Goal: Use online tool/utility: Utilize a website feature to perform a specific function

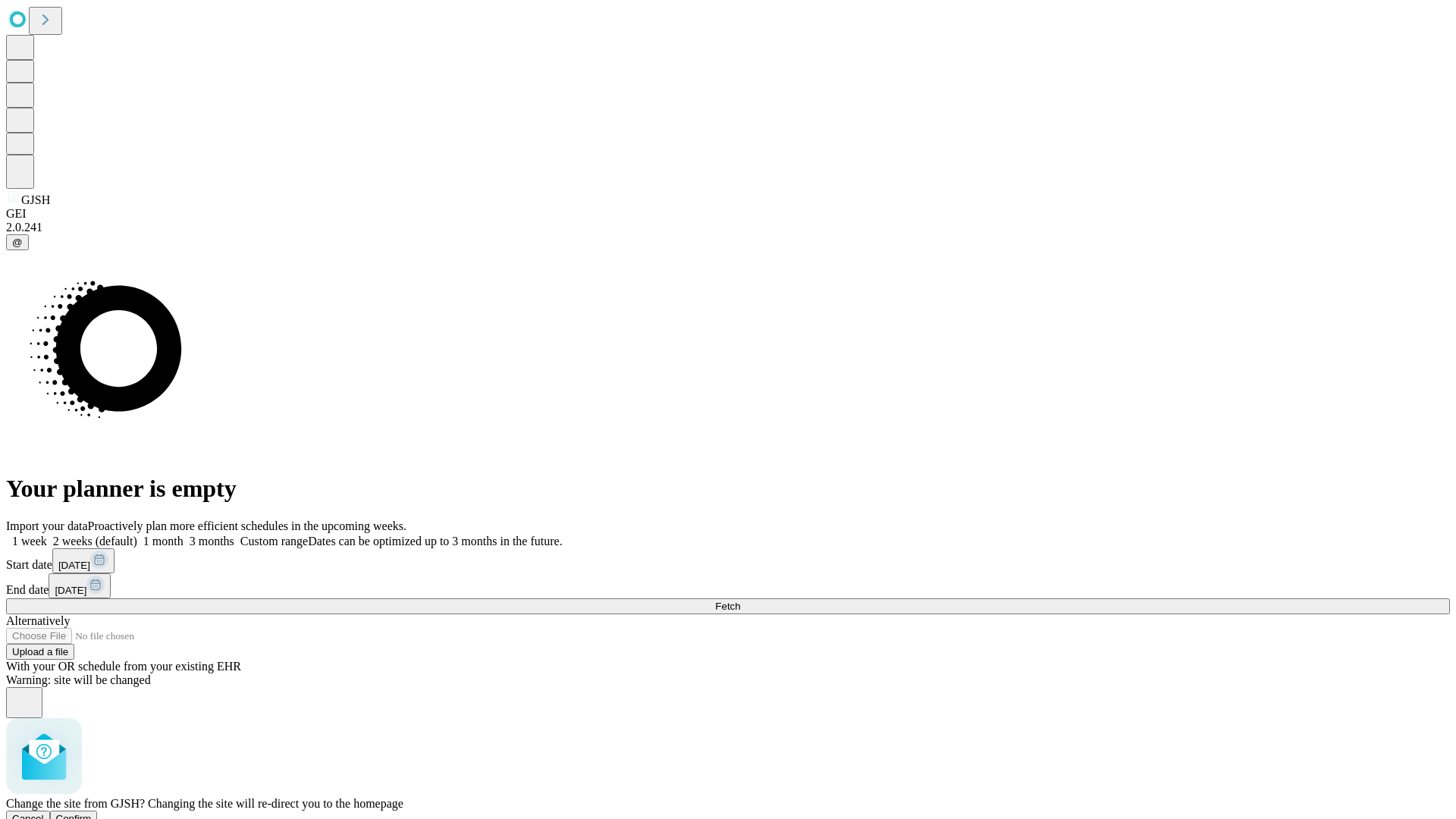
click at [92, 813] on span "Confirm" at bounding box center [74, 819] width 35 height 11
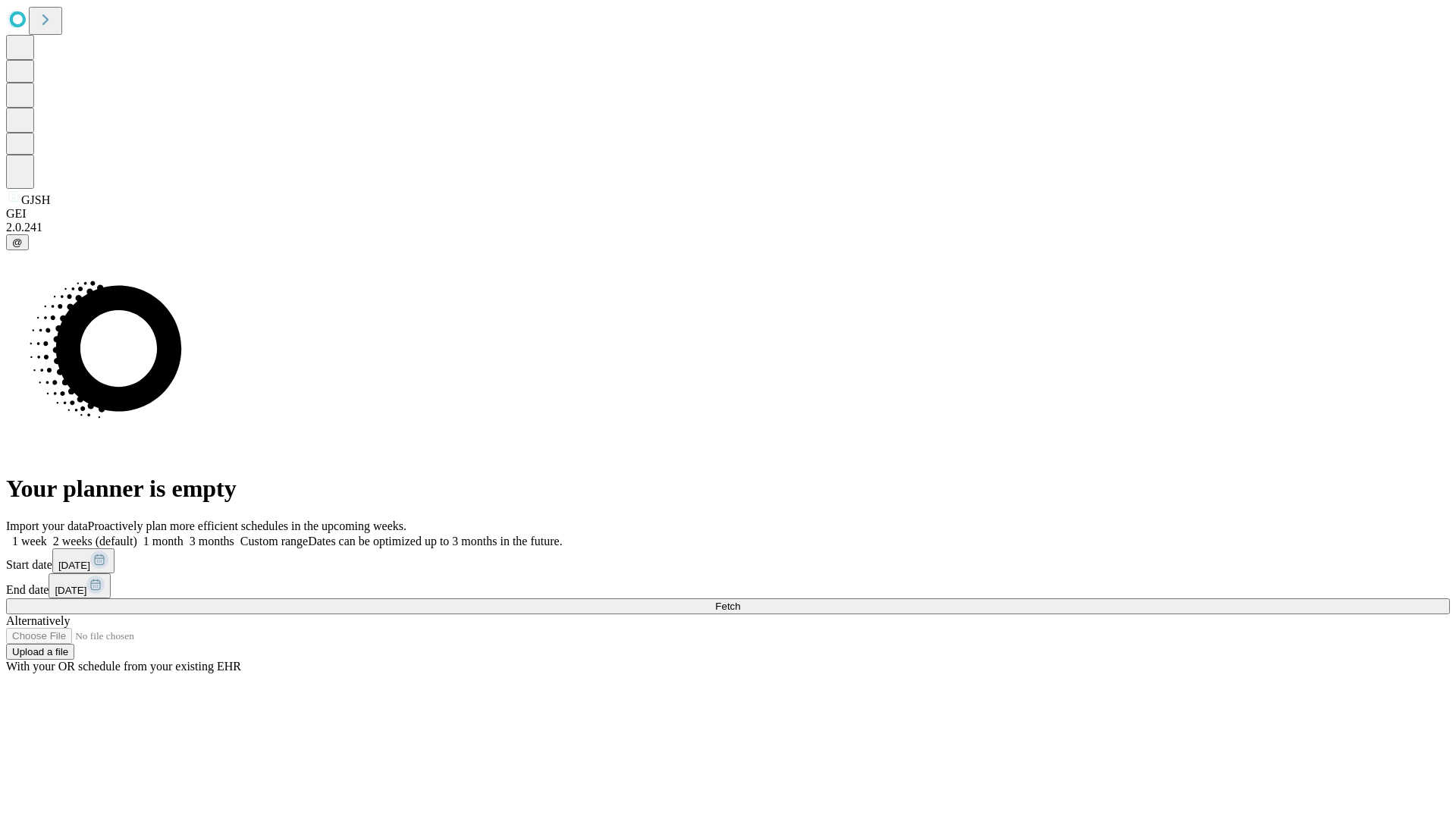
click at [137, 535] on label "2 weeks (default)" at bounding box center [92, 541] width 90 height 13
click at [740, 601] on span "Fetch" at bounding box center [727, 606] width 25 height 11
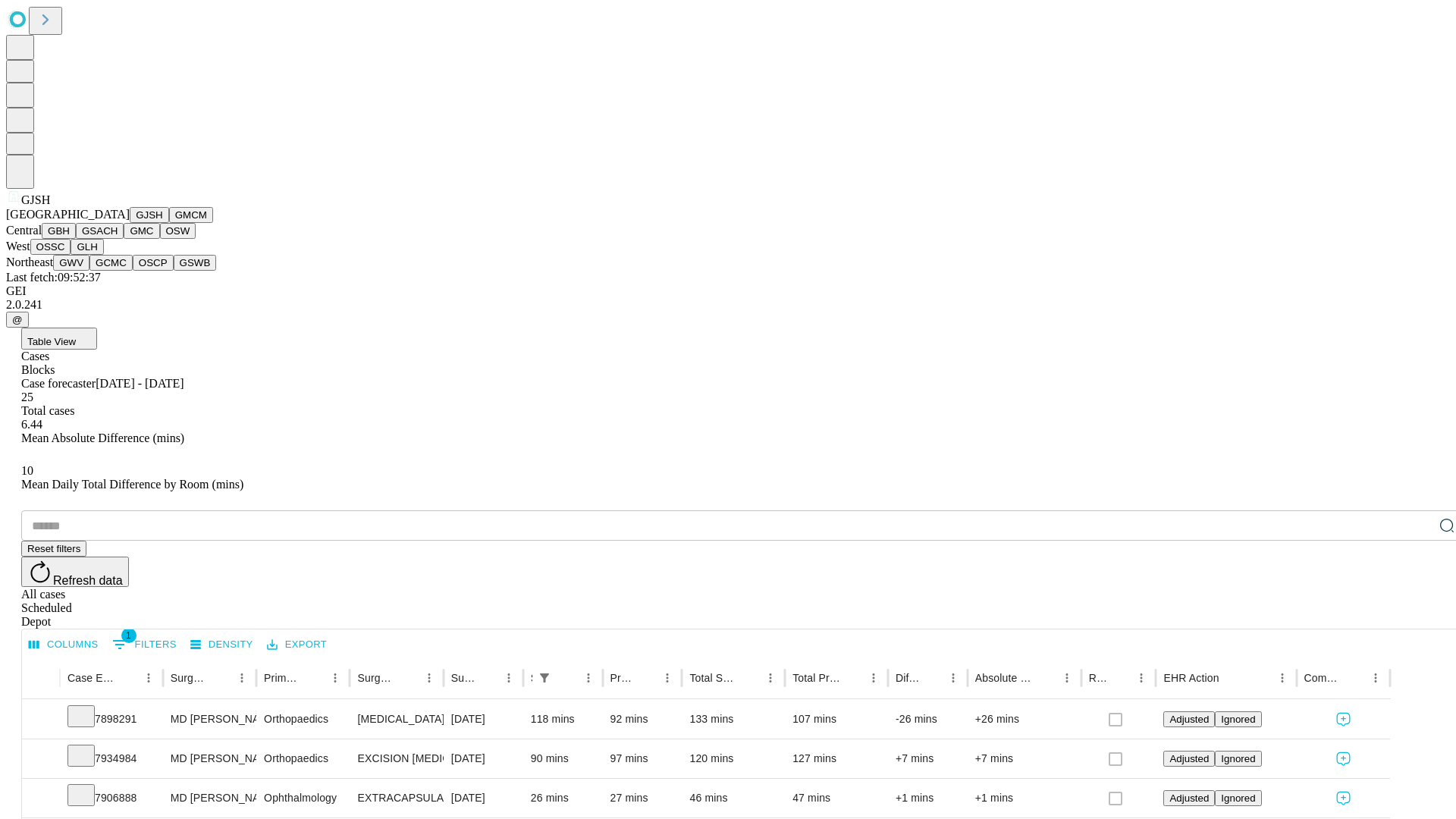
click at [169, 223] on button "GMCM" at bounding box center [191, 215] width 44 height 16
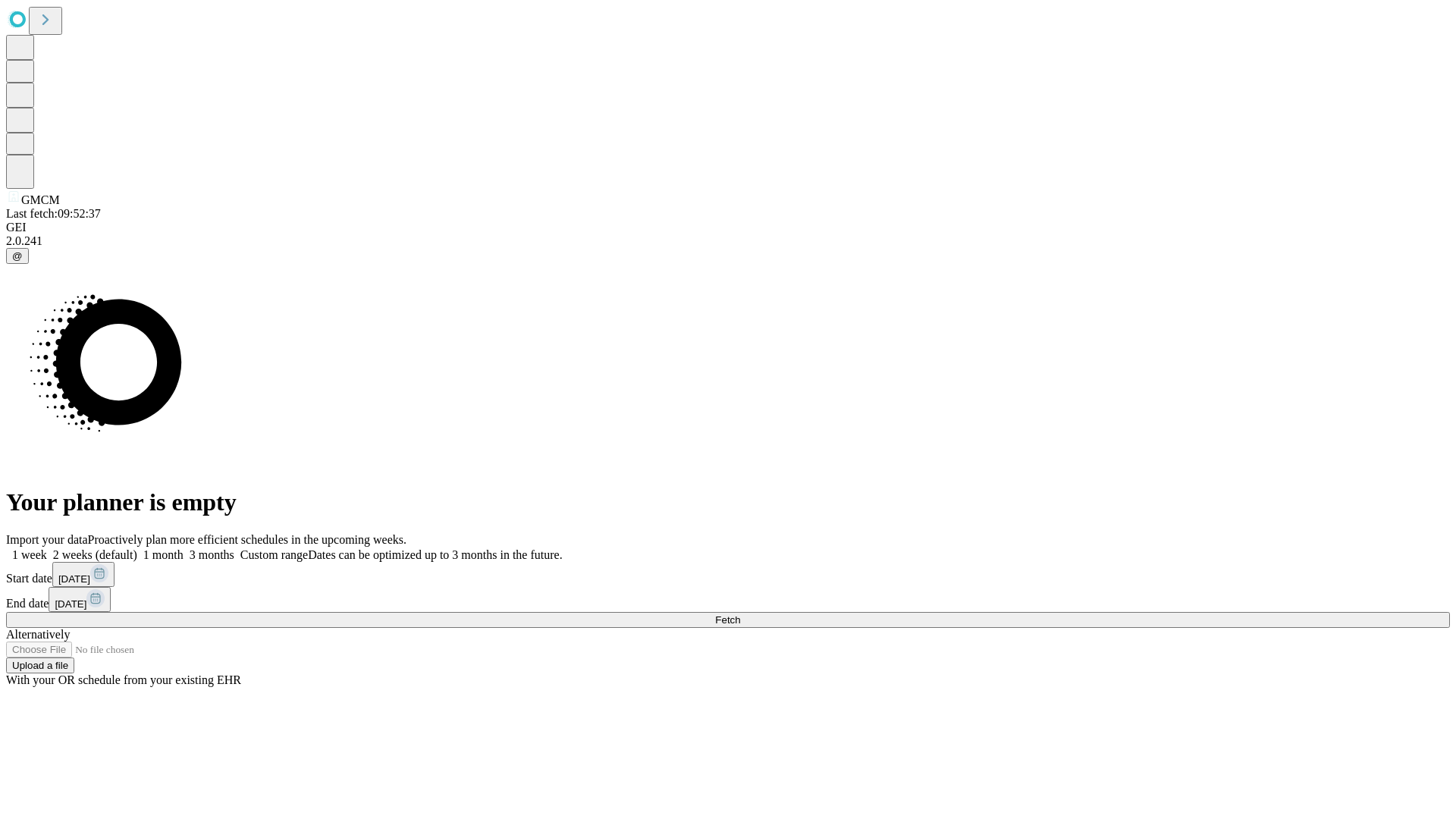
click at [740, 614] on span "Fetch" at bounding box center [727, 620] width 25 height 11
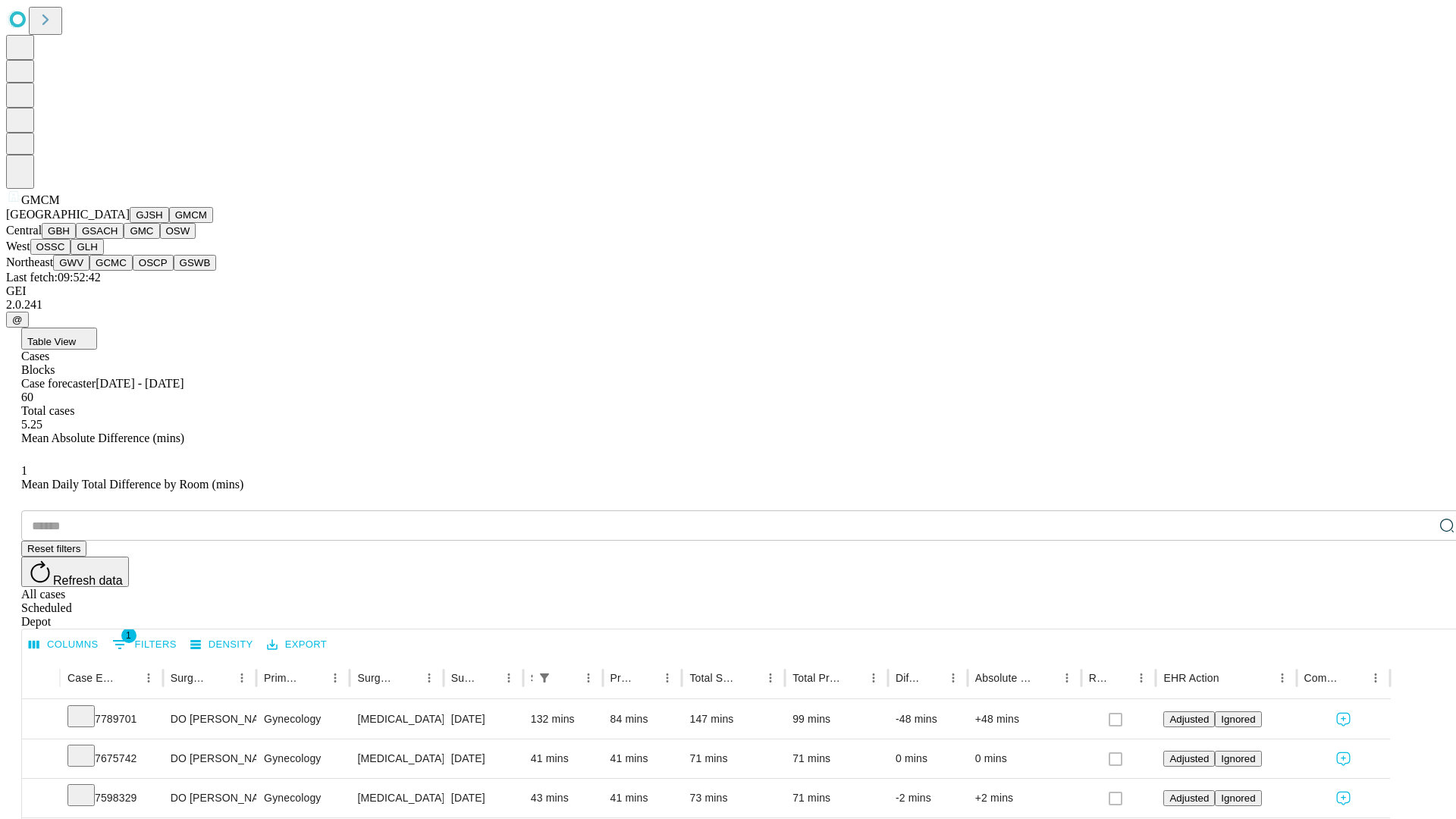
click at [76, 239] on button "GBH" at bounding box center [59, 231] width 34 height 16
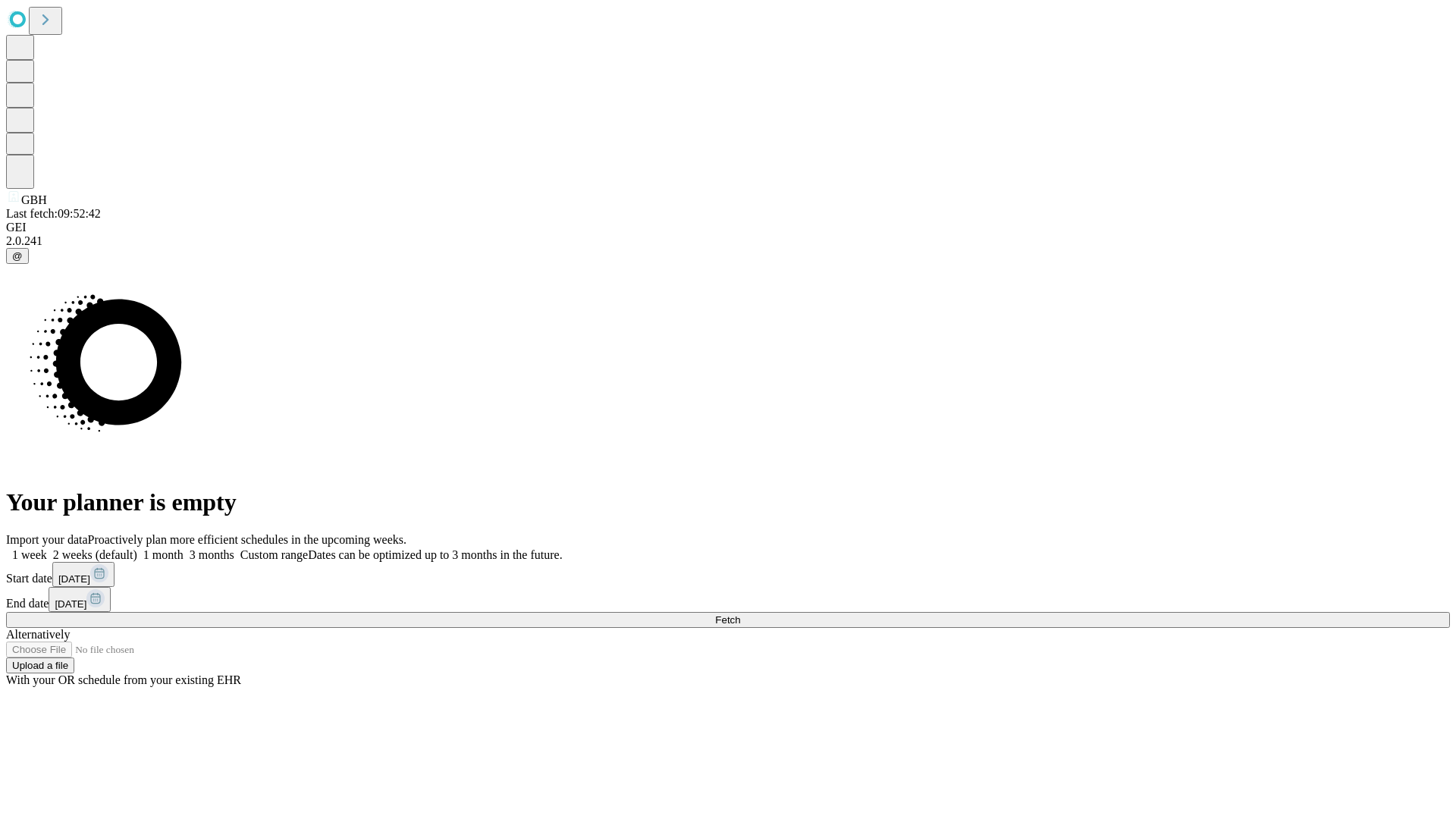
click at [137, 548] on label "2 weeks (default)" at bounding box center [92, 555] width 90 height 13
click at [740, 614] on span "Fetch" at bounding box center [727, 620] width 25 height 11
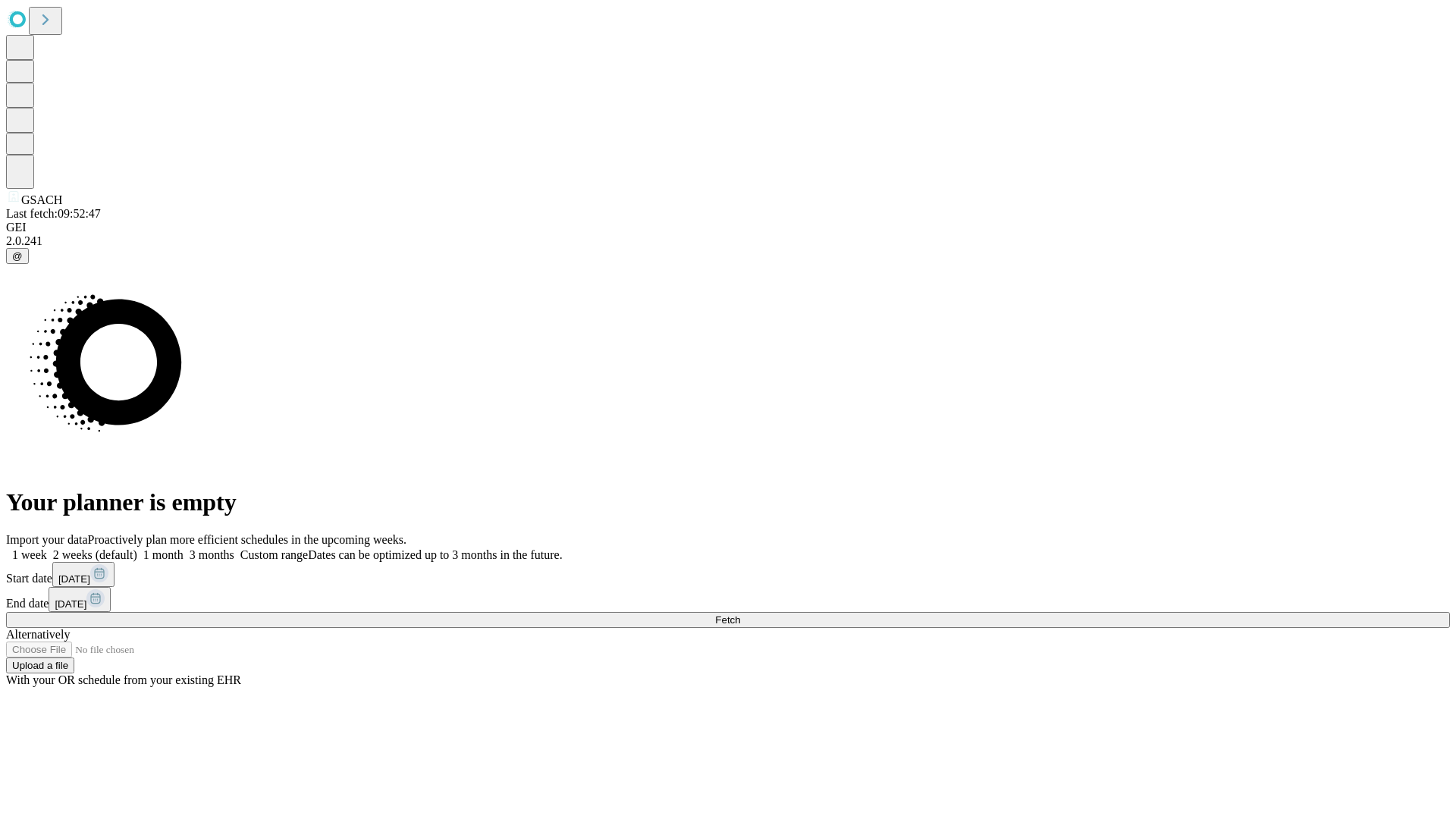
click at [137, 548] on label "2 weeks (default)" at bounding box center [92, 555] width 90 height 13
click at [740, 614] on span "Fetch" at bounding box center [727, 620] width 25 height 11
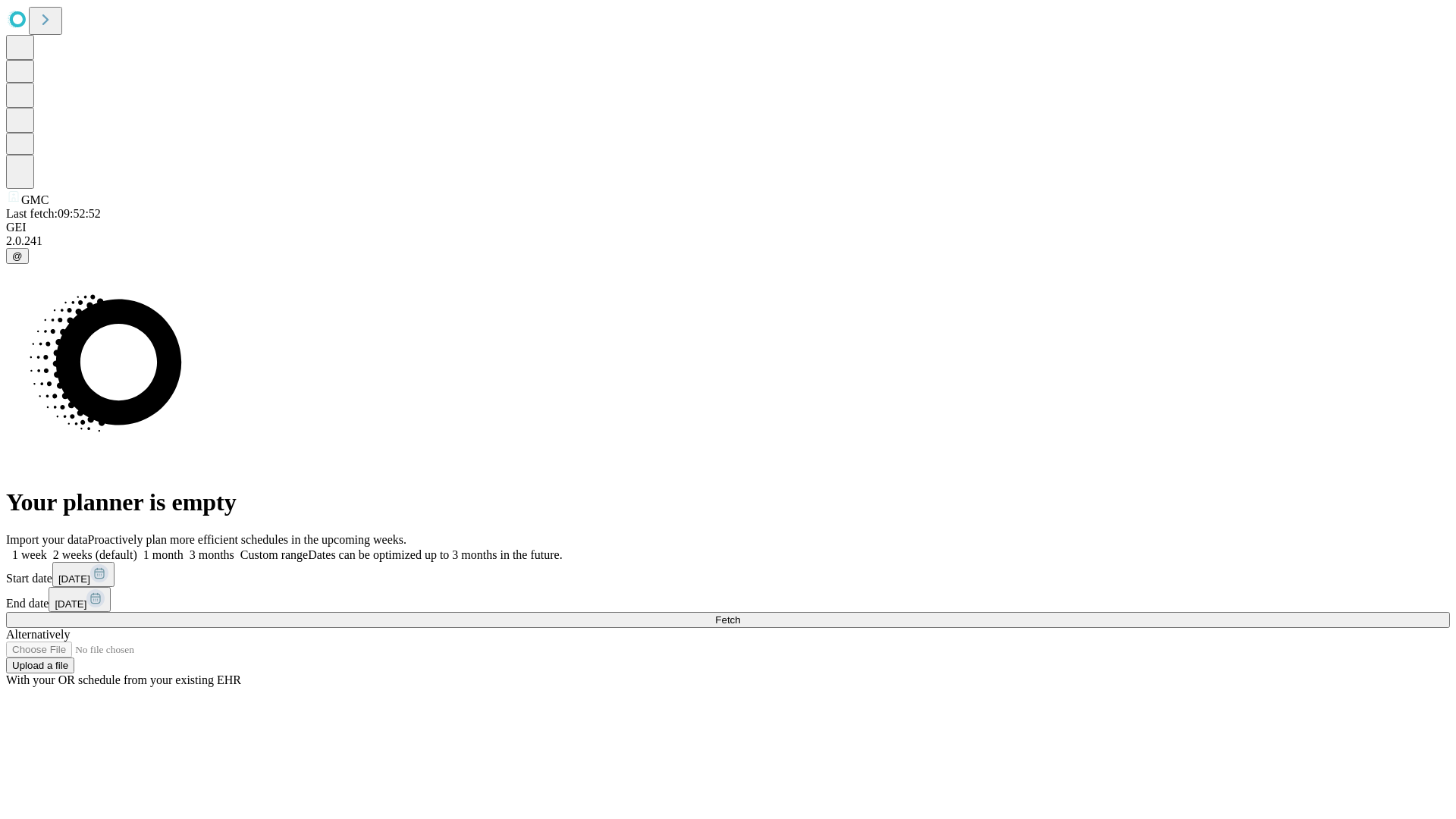
click at [740, 614] on span "Fetch" at bounding box center [727, 620] width 25 height 11
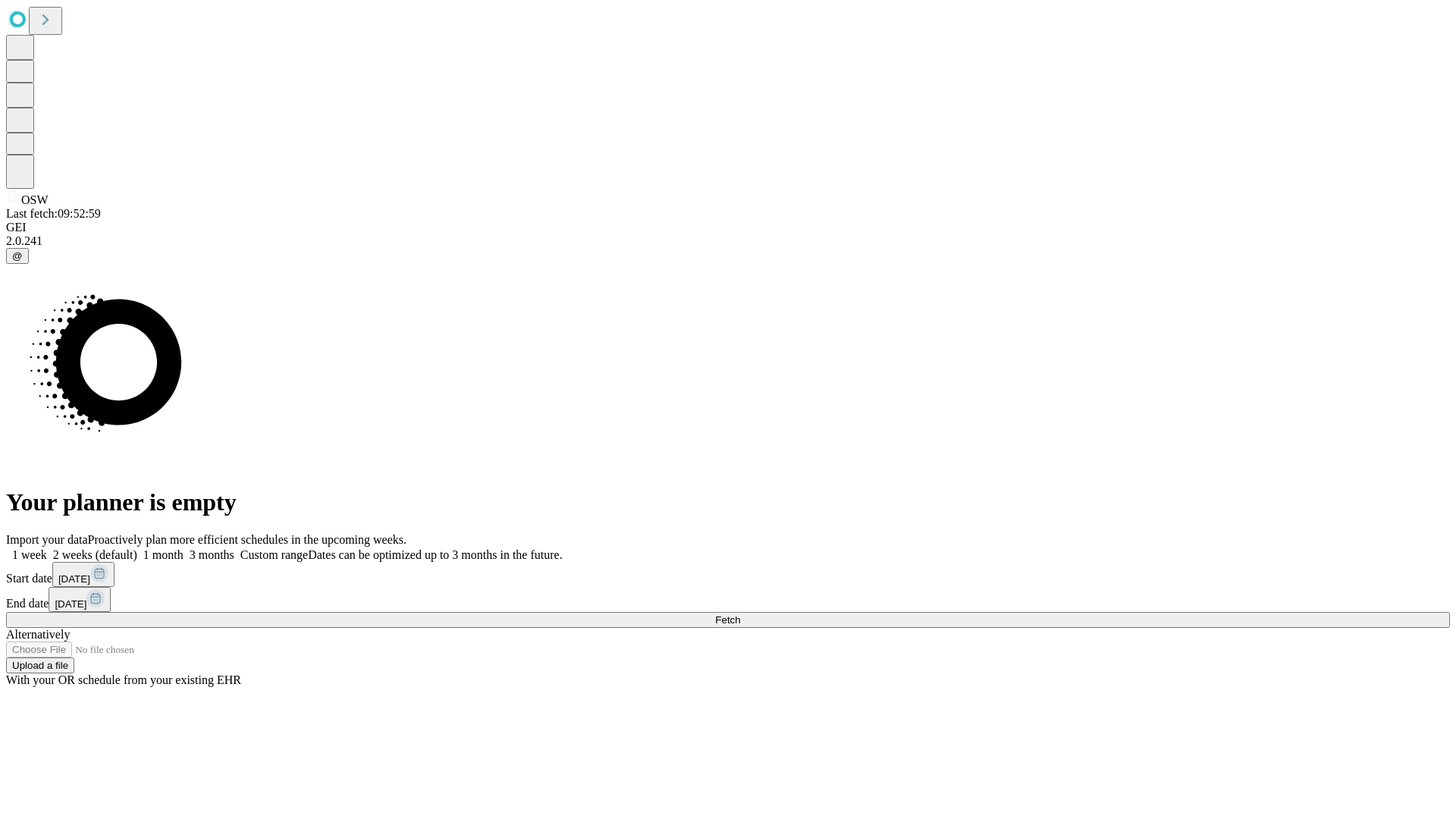
click at [137, 548] on label "2 weeks (default)" at bounding box center [92, 555] width 90 height 13
click at [740, 614] on span "Fetch" at bounding box center [727, 620] width 25 height 11
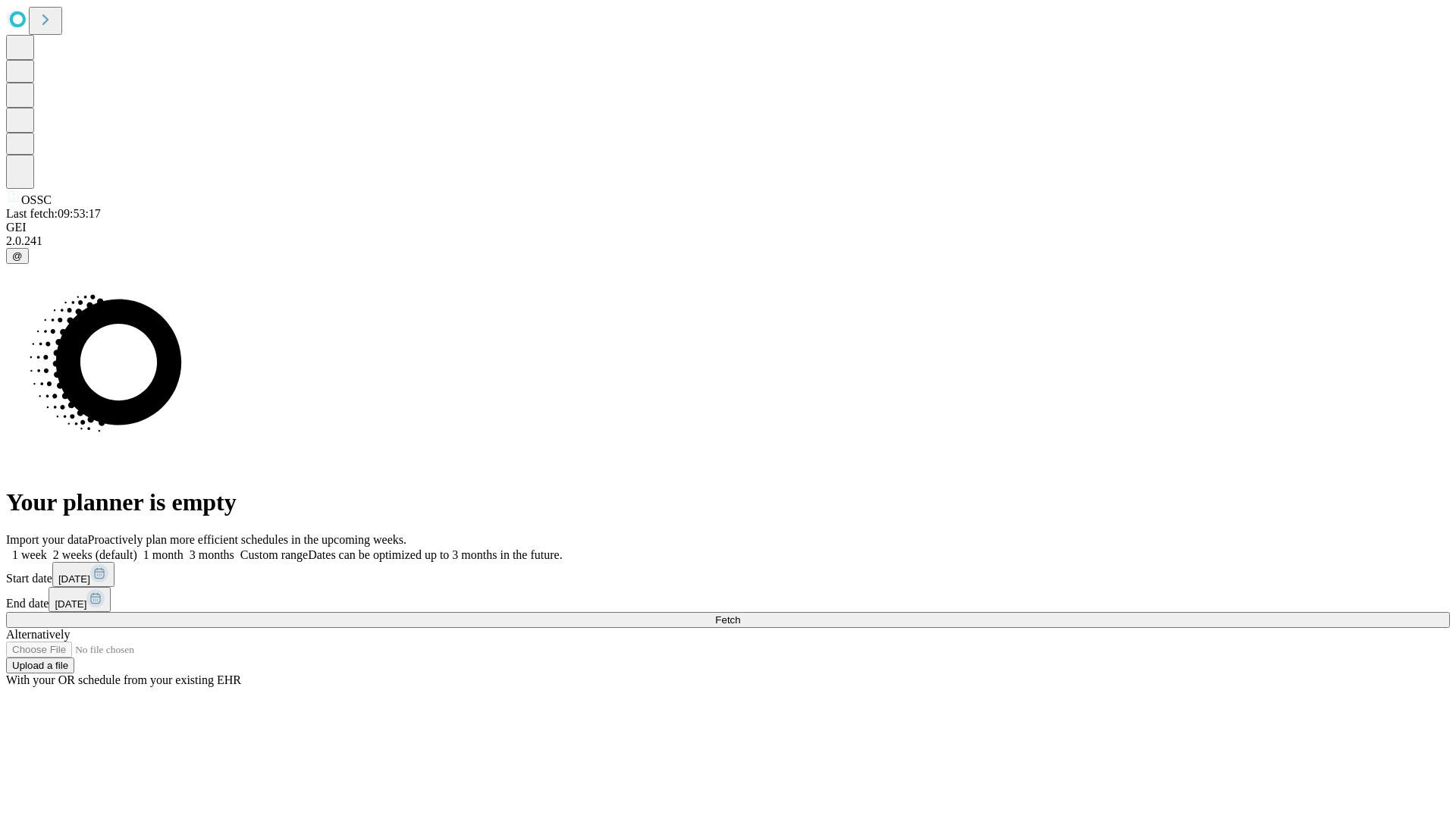
click at [740, 614] on span "Fetch" at bounding box center [727, 620] width 25 height 11
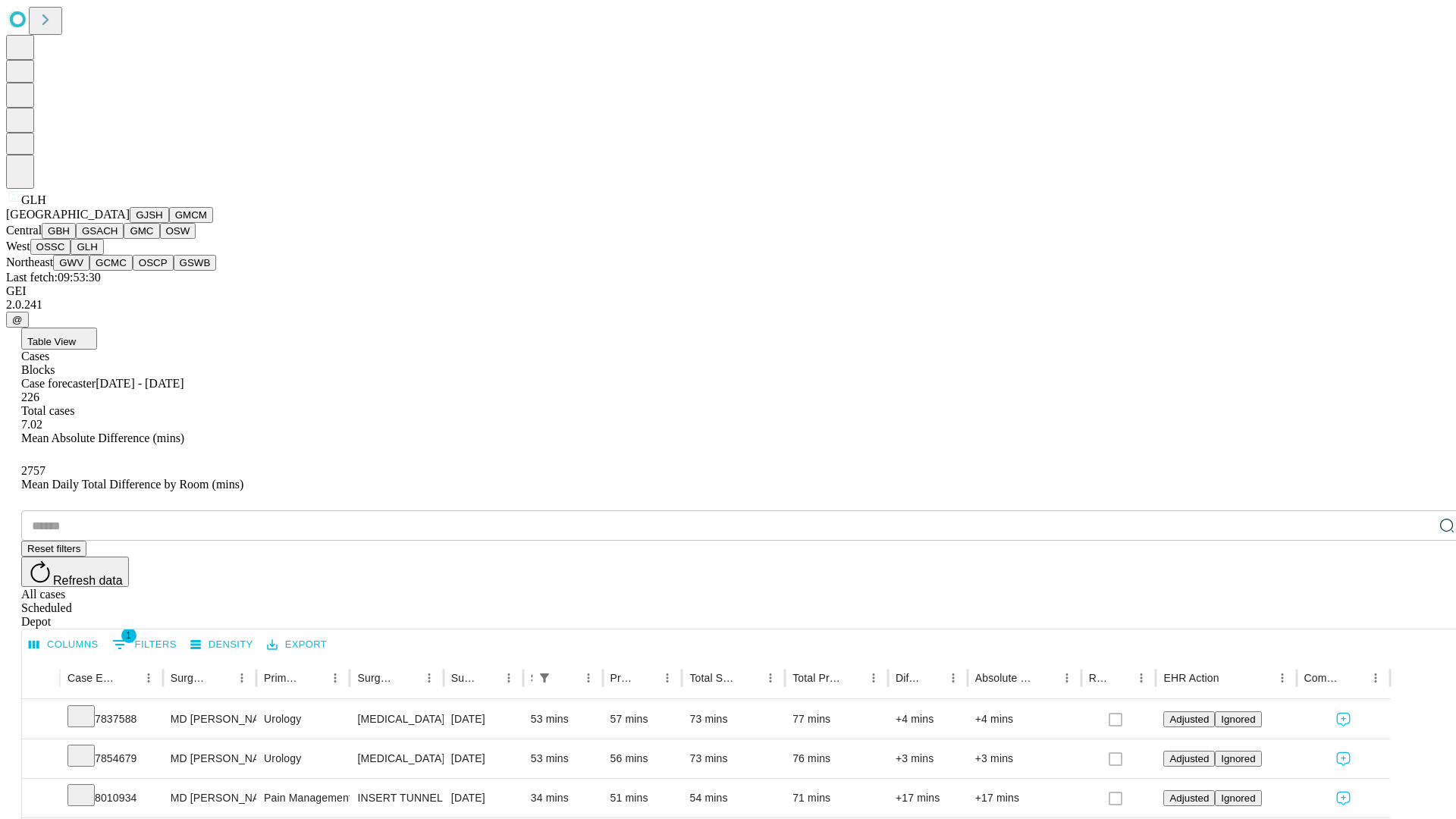
click at [89, 271] on button "GWV" at bounding box center [71, 263] width 36 height 16
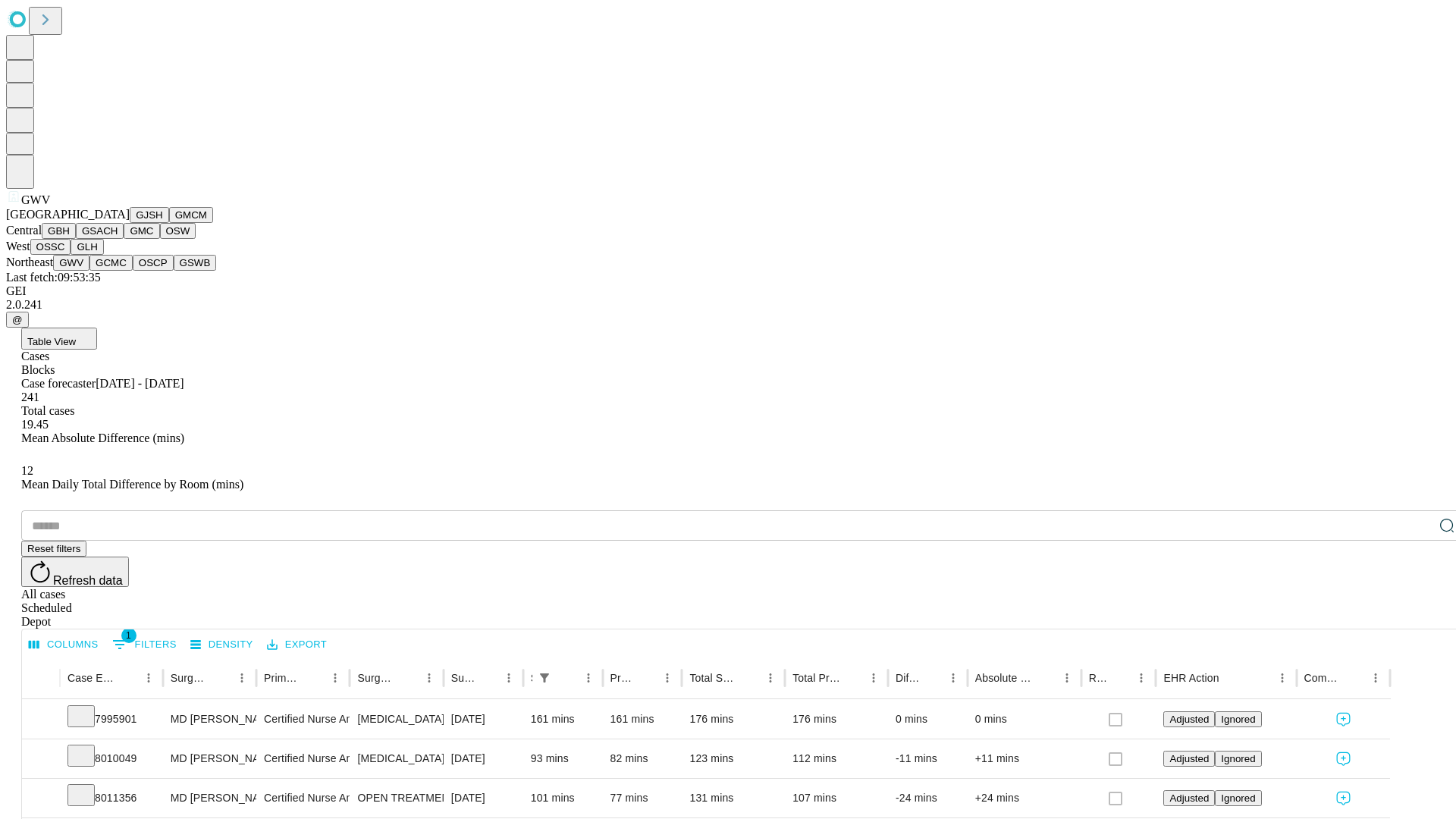
click at [118, 271] on button "GCMC" at bounding box center [111, 263] width 43 height 16
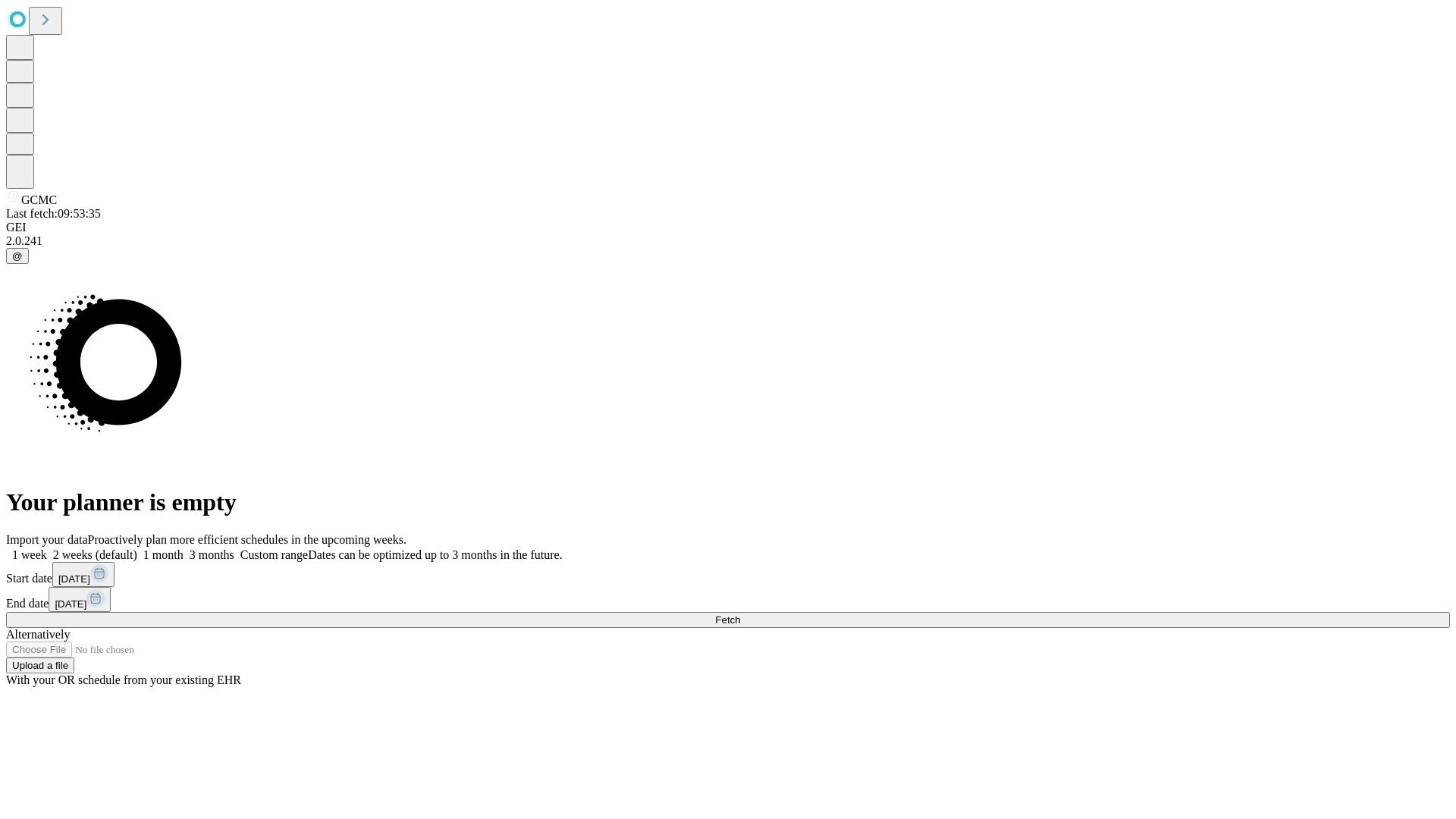
click at [137, 548] on label "2 weeks (default)" at bounding box center [92, 555] width 90 height 13
click at [740, 614] on span "Fetch" at bounding box center [727, 620] width 25 height 11
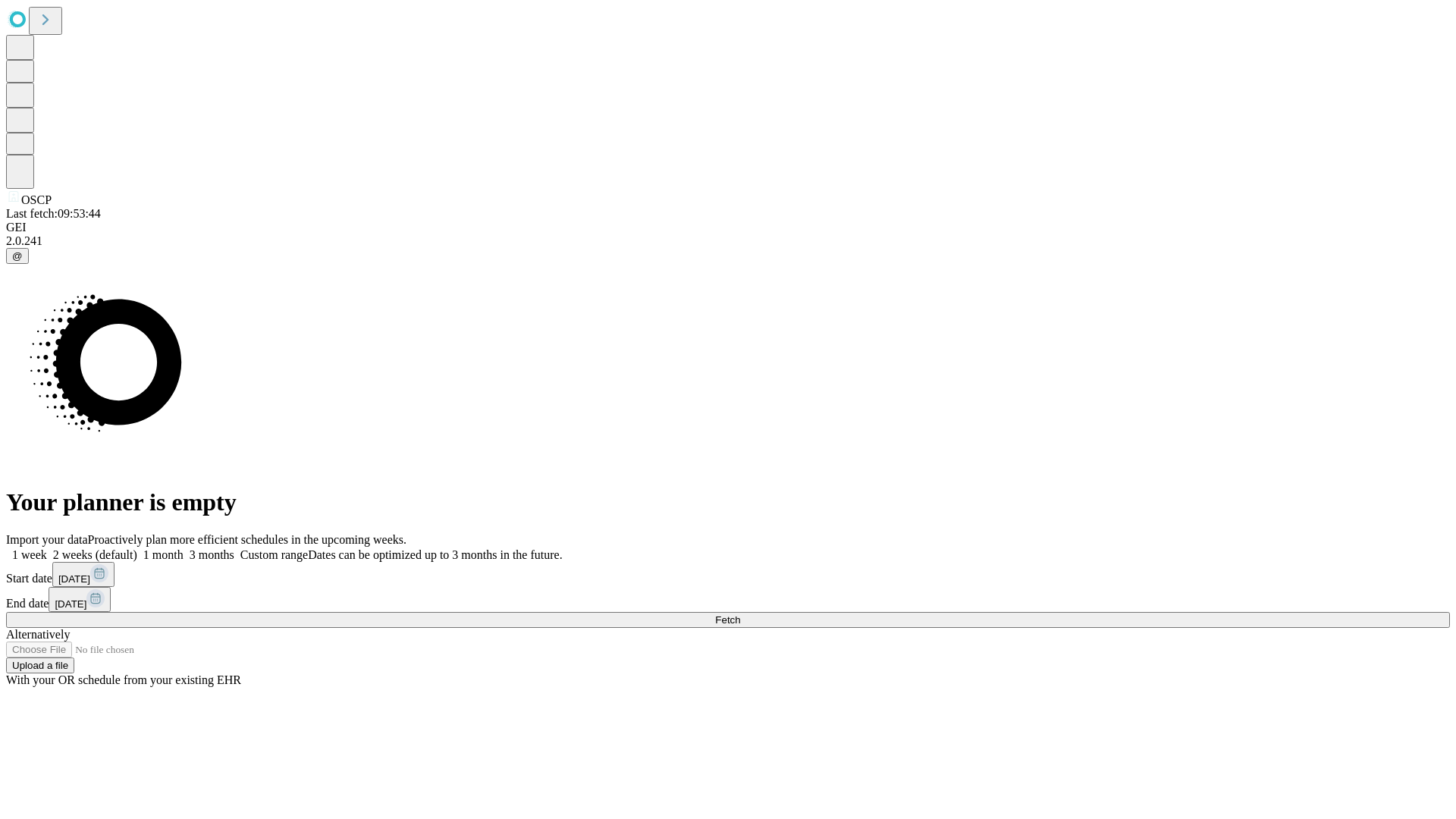
click at [137, 548] on label "2 weeks (default)" at bounding box center [92, 555] width 90 height 13
click at [740, 614] on span "Fetch" at bounding box center [727, 620] width 25 height 11
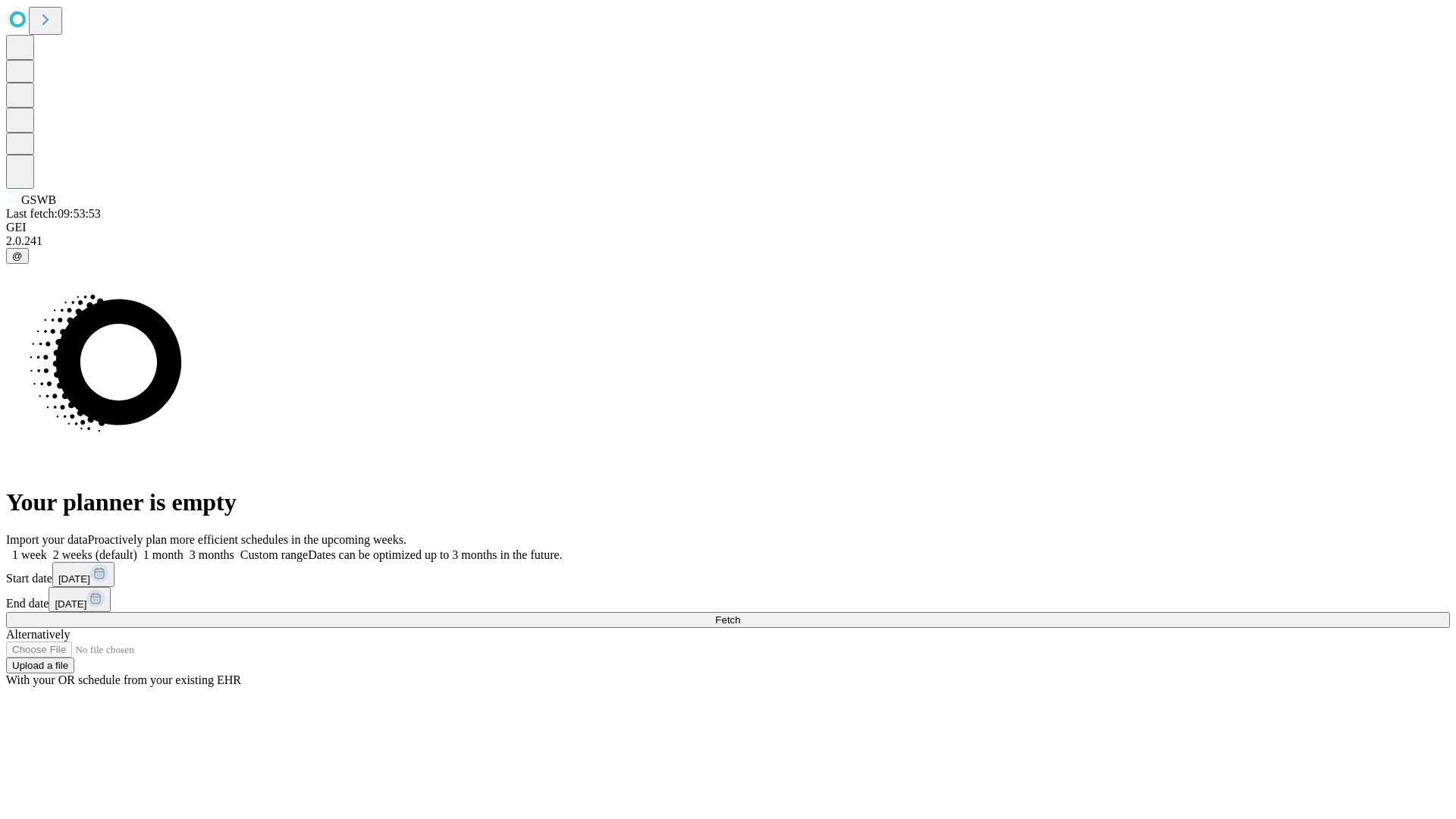
click at [137, 548] on label "2 weeks (default)" at bounding box center [92, 555] width 90 height 13
click at [740, 614] on span "Fetch" at bounding box center [727, 620] width 25 height 11
